Goal: Find specific page/section: Find specific page/section

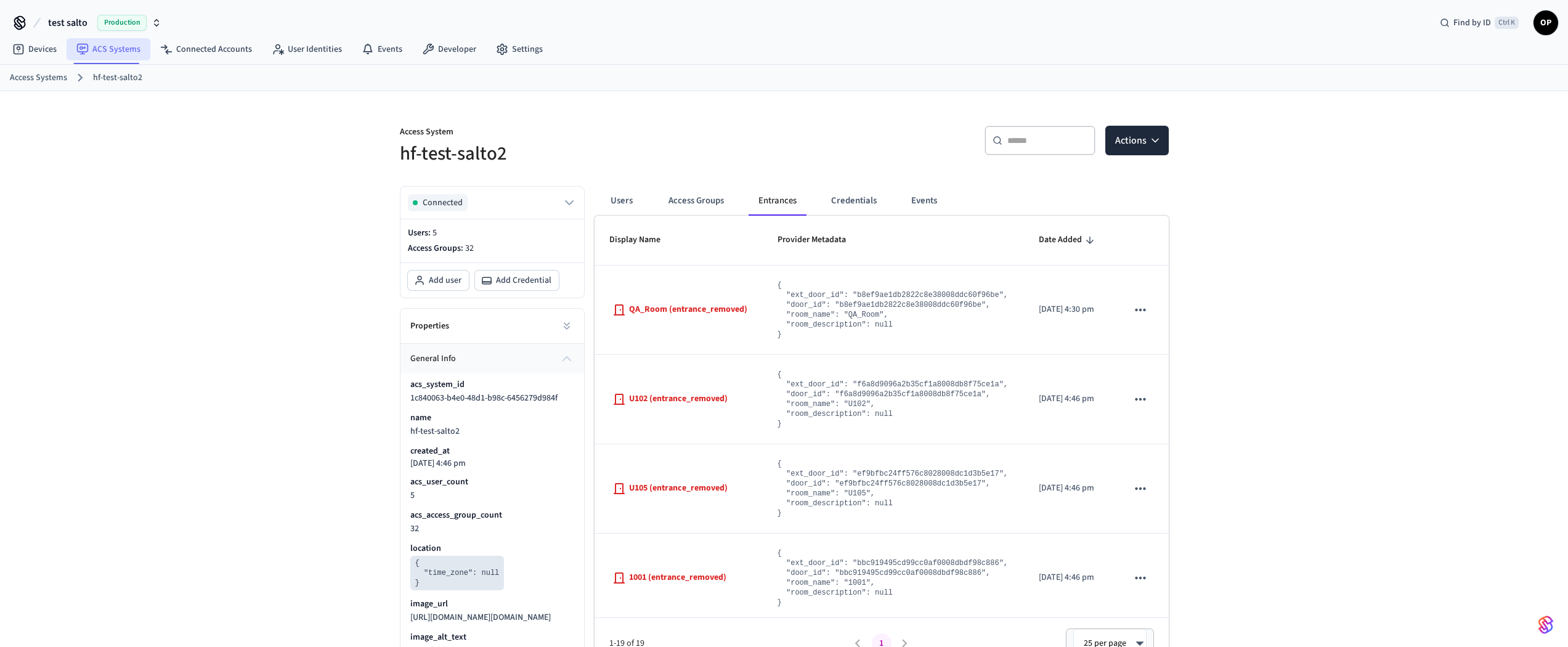
scroll to position [431, 0]
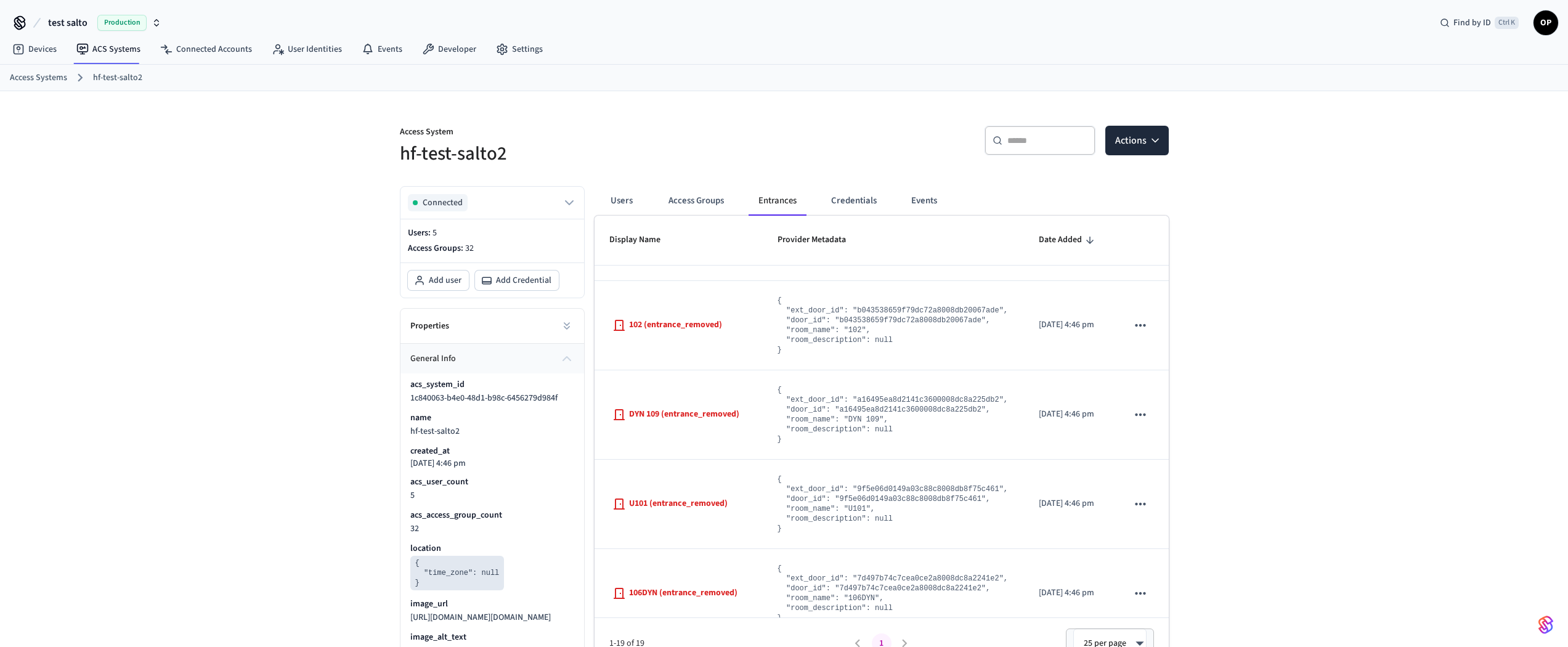
click at [85, 25] on span "test salto" at bounding box center [68, 23] width 40 height 15
click at [160, 74] on span "Sandbox" at bounding box center [159, 79] width 49 height 16
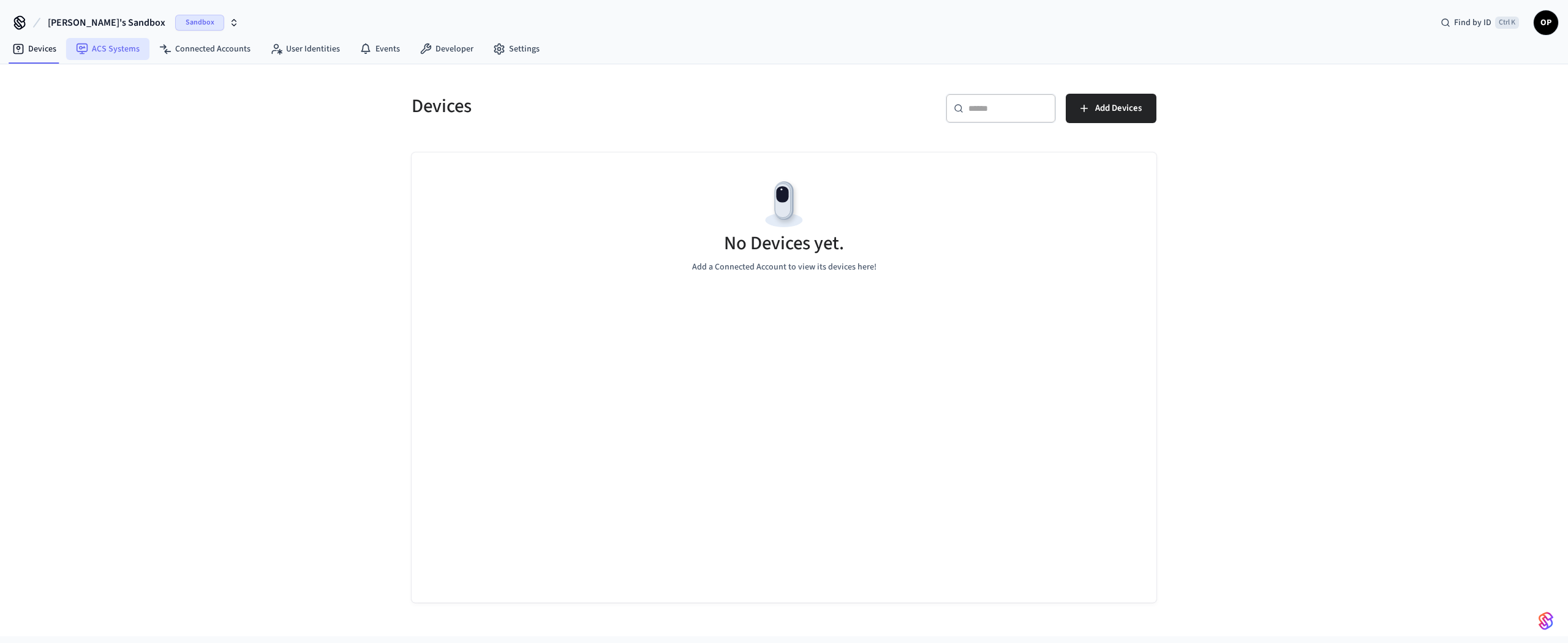
click at [125, 47] on link "ACS Systems" at bounding box center [108, 49] width 83 height 22
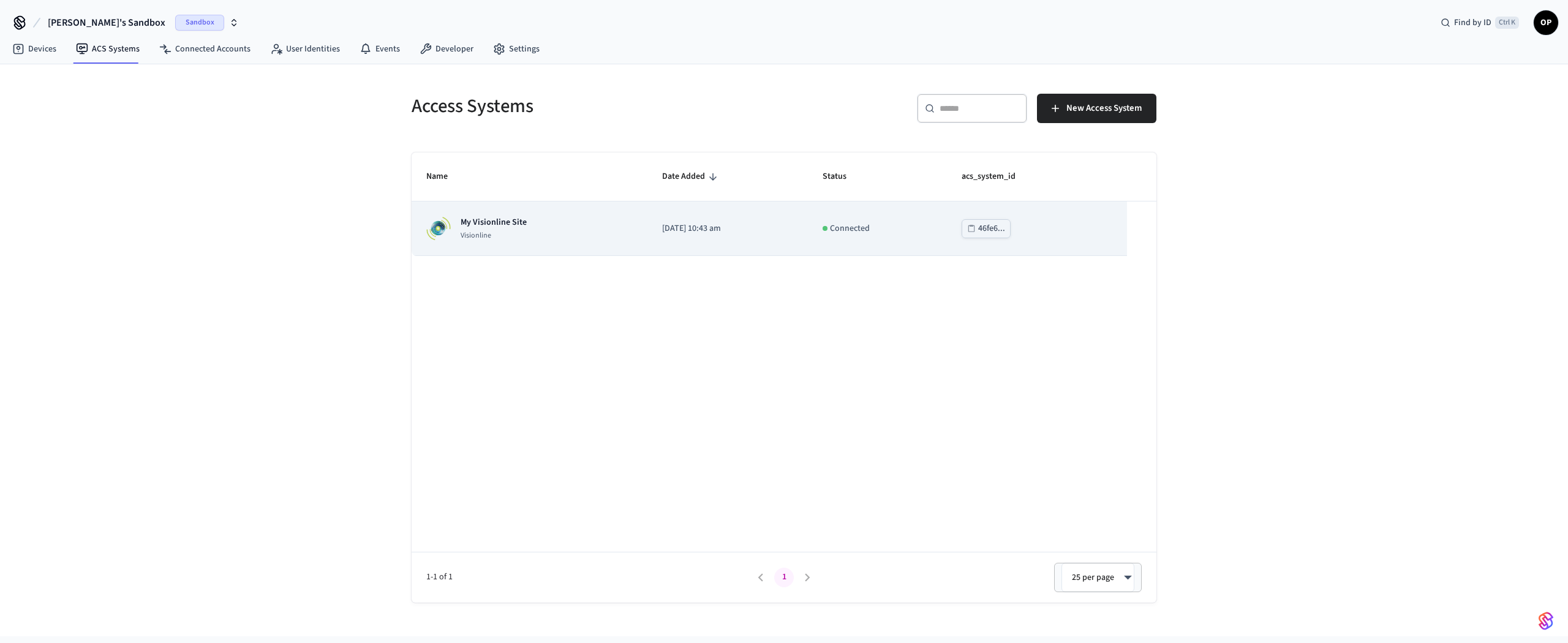
click at [622, 228] on td "My Visionline Site Visionline" at bounding box center [530, 228] width 236 height 54
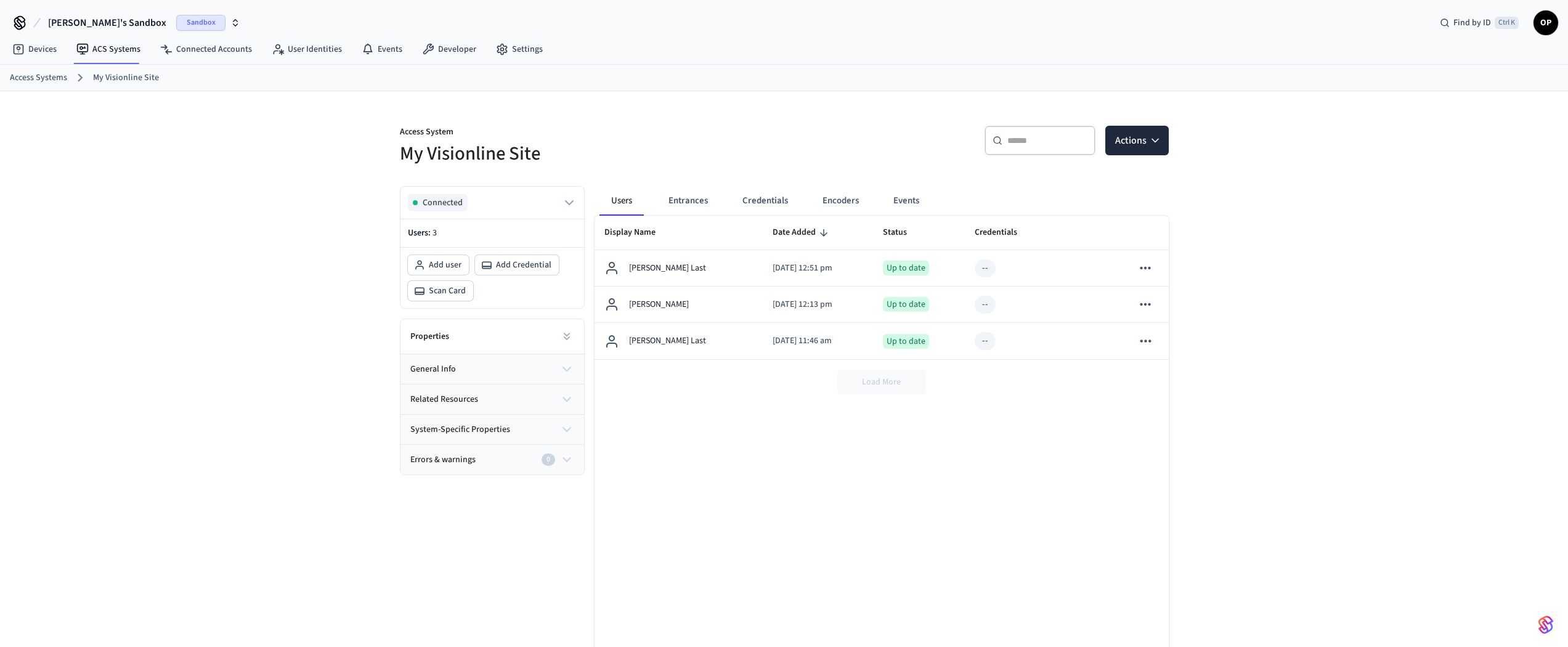
click at [466, 338] on div "Properties" at bounding box center [492, 336] width 183 height 35
click at [474, 368] on button "general info" at bounding box center [492, 369] width 183 height 30
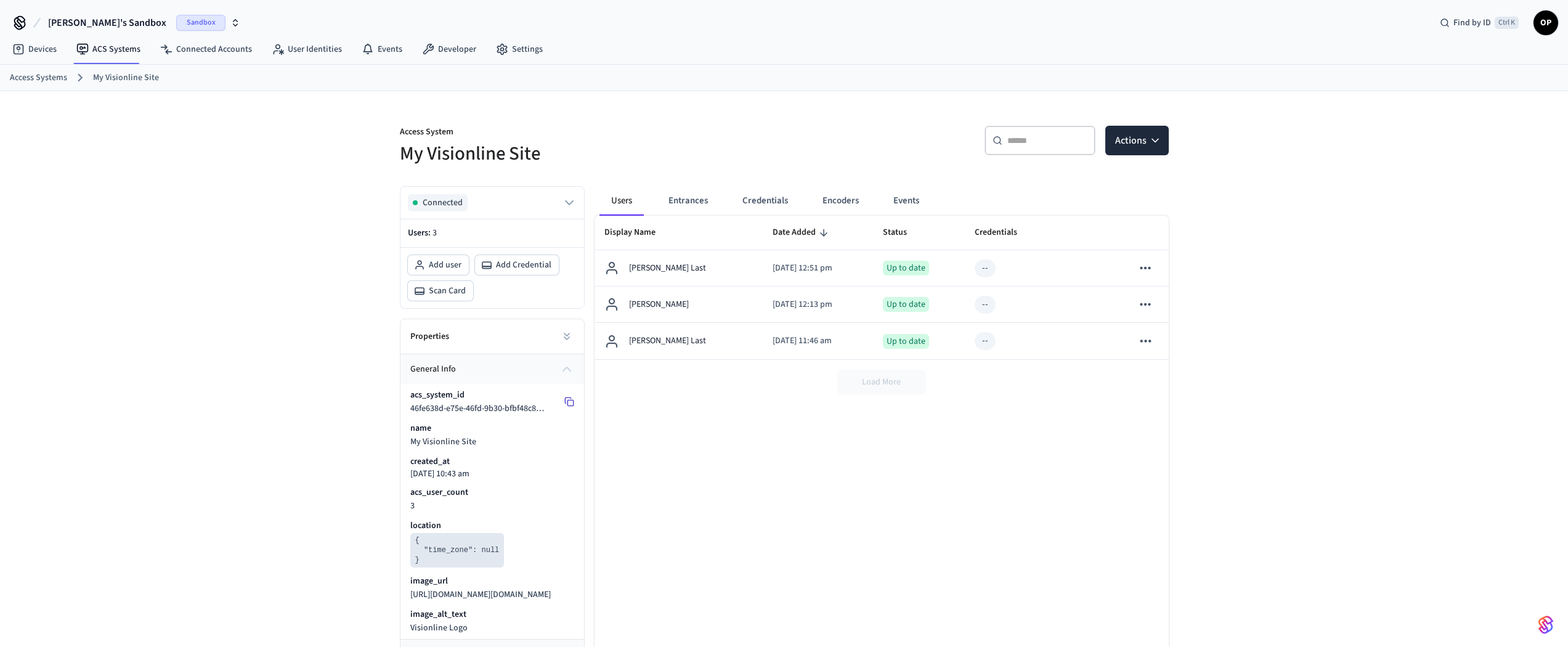
click at [564, 400] on icon at bounding box center [569, 401] width 10 height 10
